Goal: Transaction & Acquisition: Register for event/course

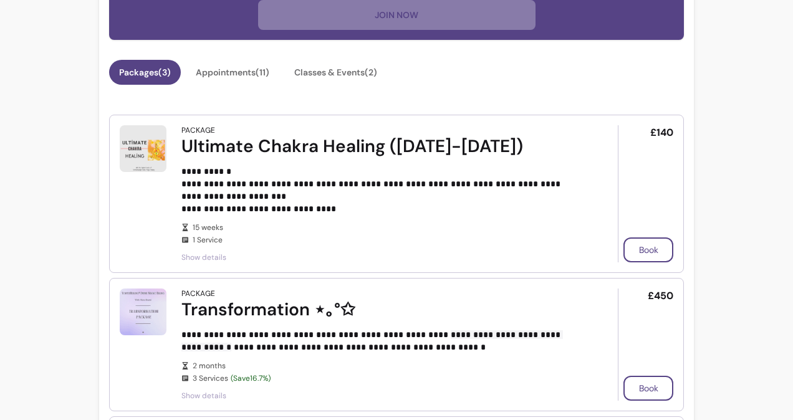
scroll to position [551, 0]
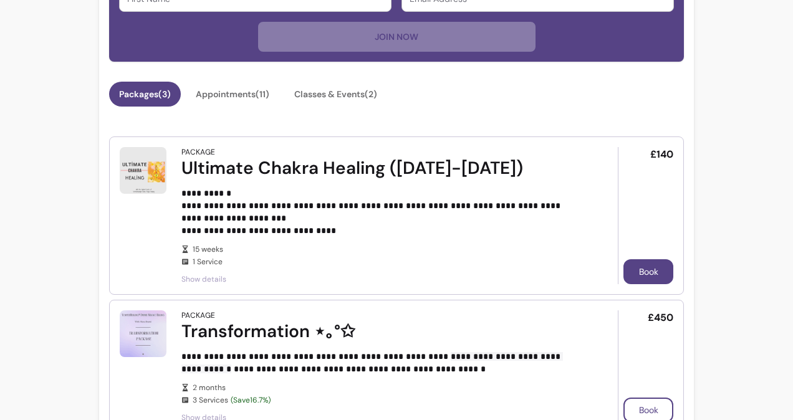
click at [650, 271] on button "Book" at bounding box center [648, 271] width 50 height 25
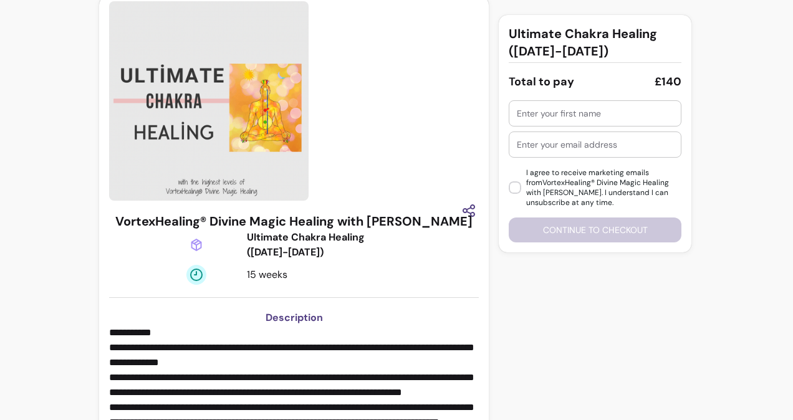
scroll to position [32, 0]
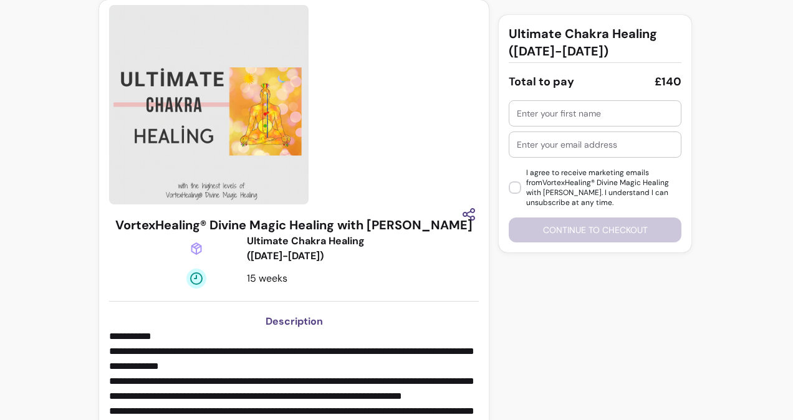
click at [564, 116] on input "text" at bounding box center [595, 113] width 156 height 12
type input "[PERSON_NAME]"
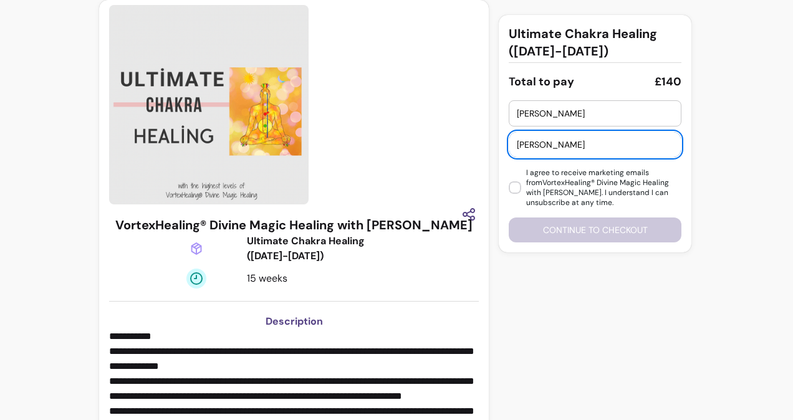
type input "[PERSON_NAME][EMAIL_ADDRESS][DOMAIN_NAME]"
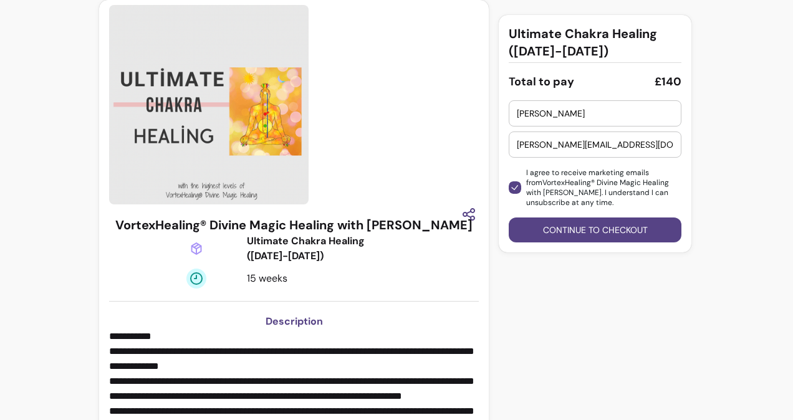
click at [540, 231] on button "Continue to checkout" at bounding box center [595, 230] width 173 height 25
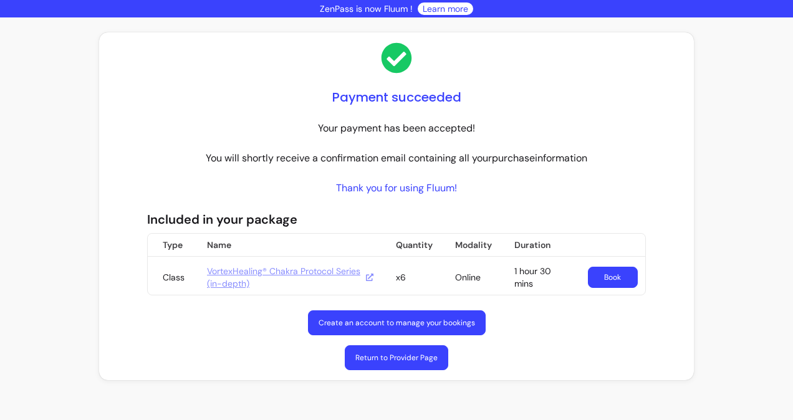
click at [247, 279] on link "VortexHealing® Chakra Protocol Series (in-depth)" at bounding box center [290, 277] width 166 height 25
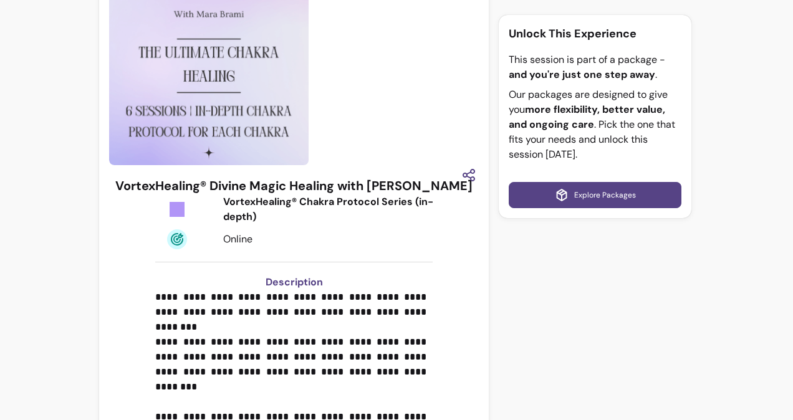
scroll to position [66, 0]
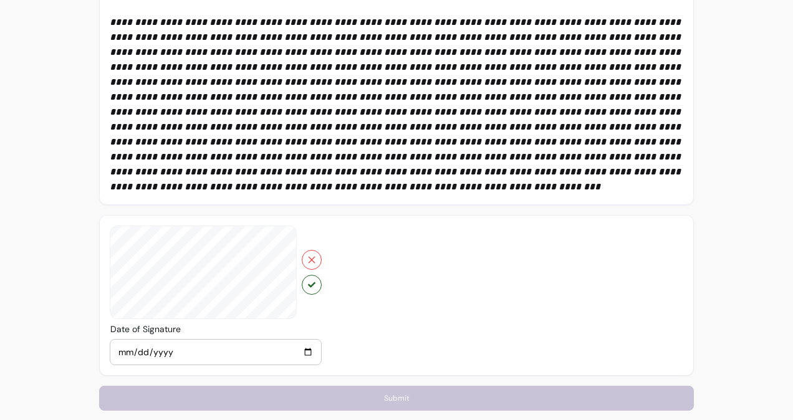
scroll to position [439, 0]
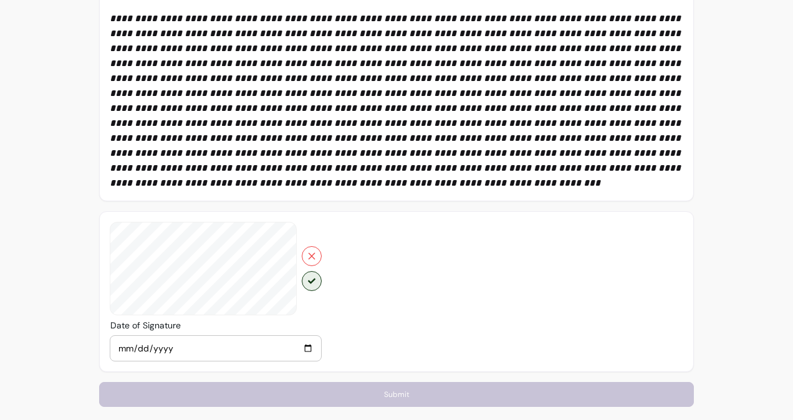
click at [311, 282] on icon "button" at bounding box center [311, 280] width 7 height 7
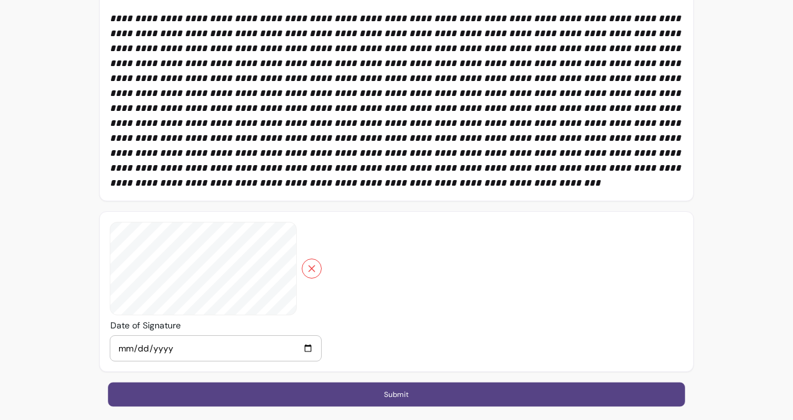
click at [180, 400] on button "Submit" at bounding box center [396, 394] width 577 height 24
click at [180, 400] on div "**********" at bounding box center [396, 0] width 595 height 813
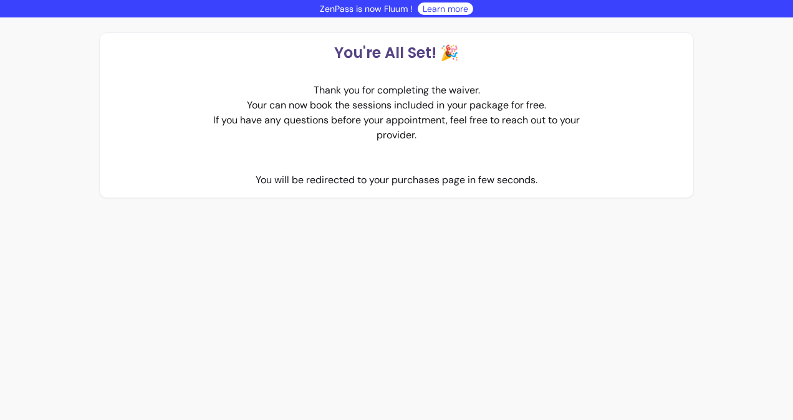
scroll to position [0, 0]
